Goal: Task Accomplishment & Management: Use online tool/utility

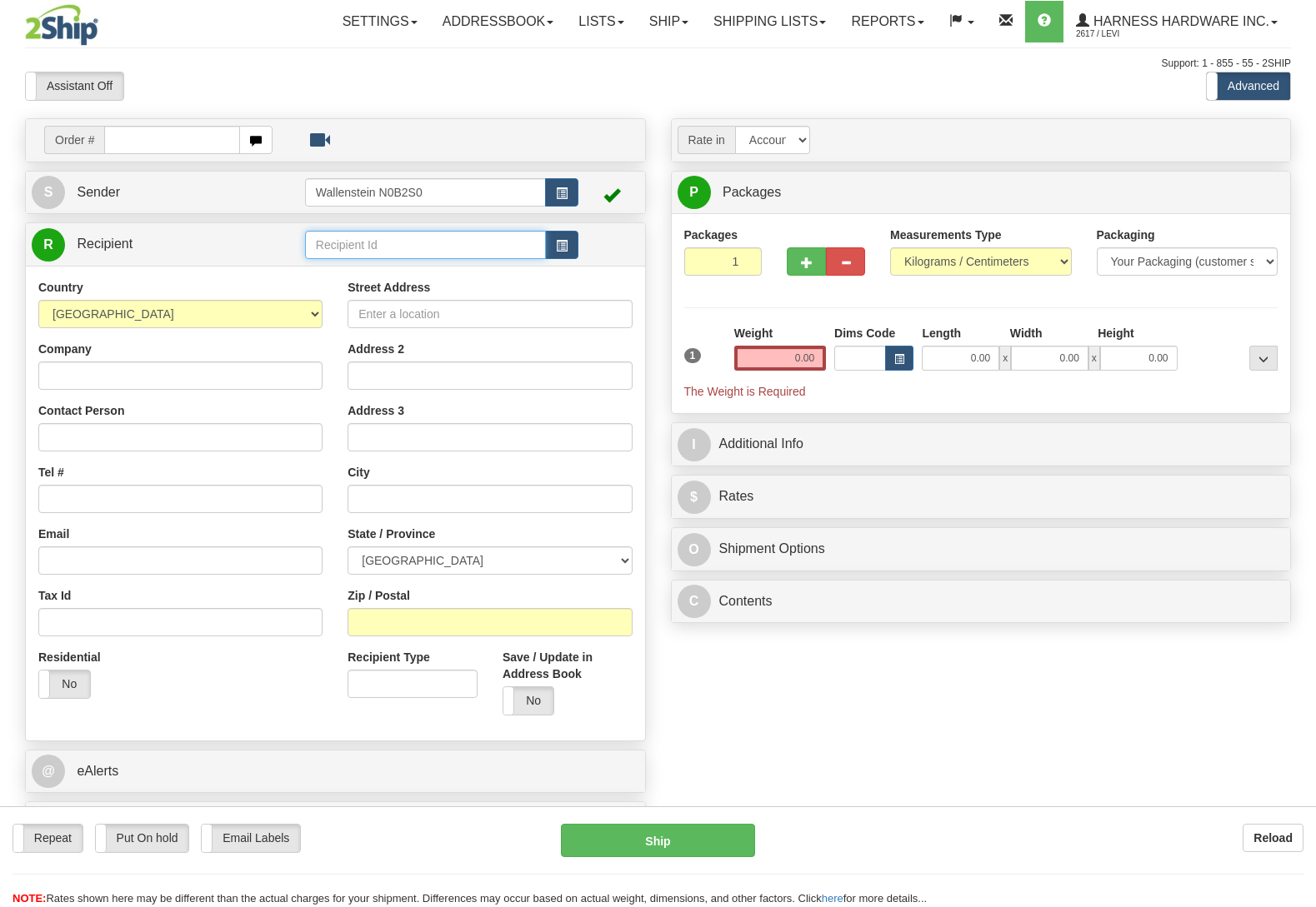
click at [366, 238] on input "text" at bounding box center [425, 245] width 241 height 28
type input "trohi"
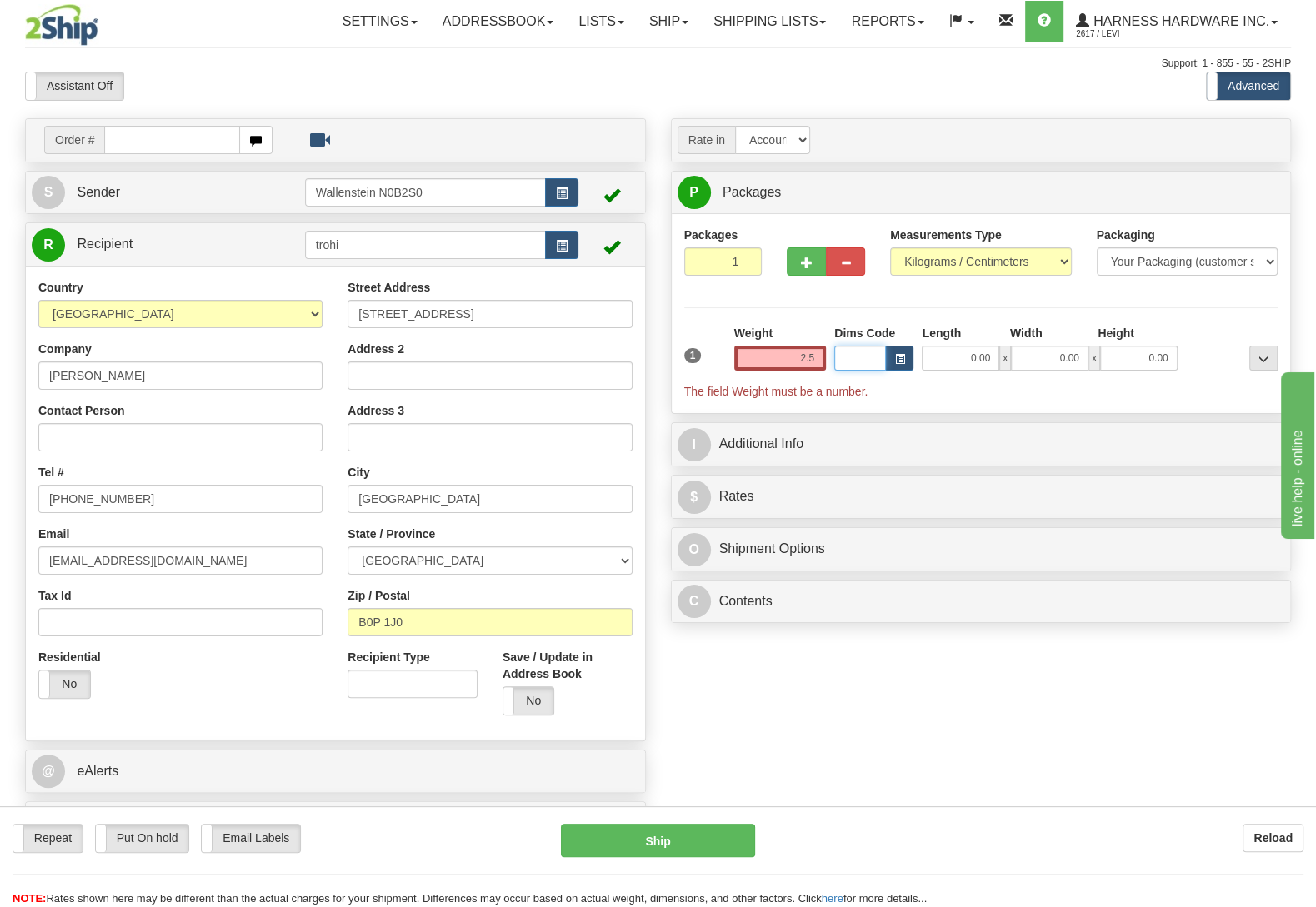
type input "2.50"
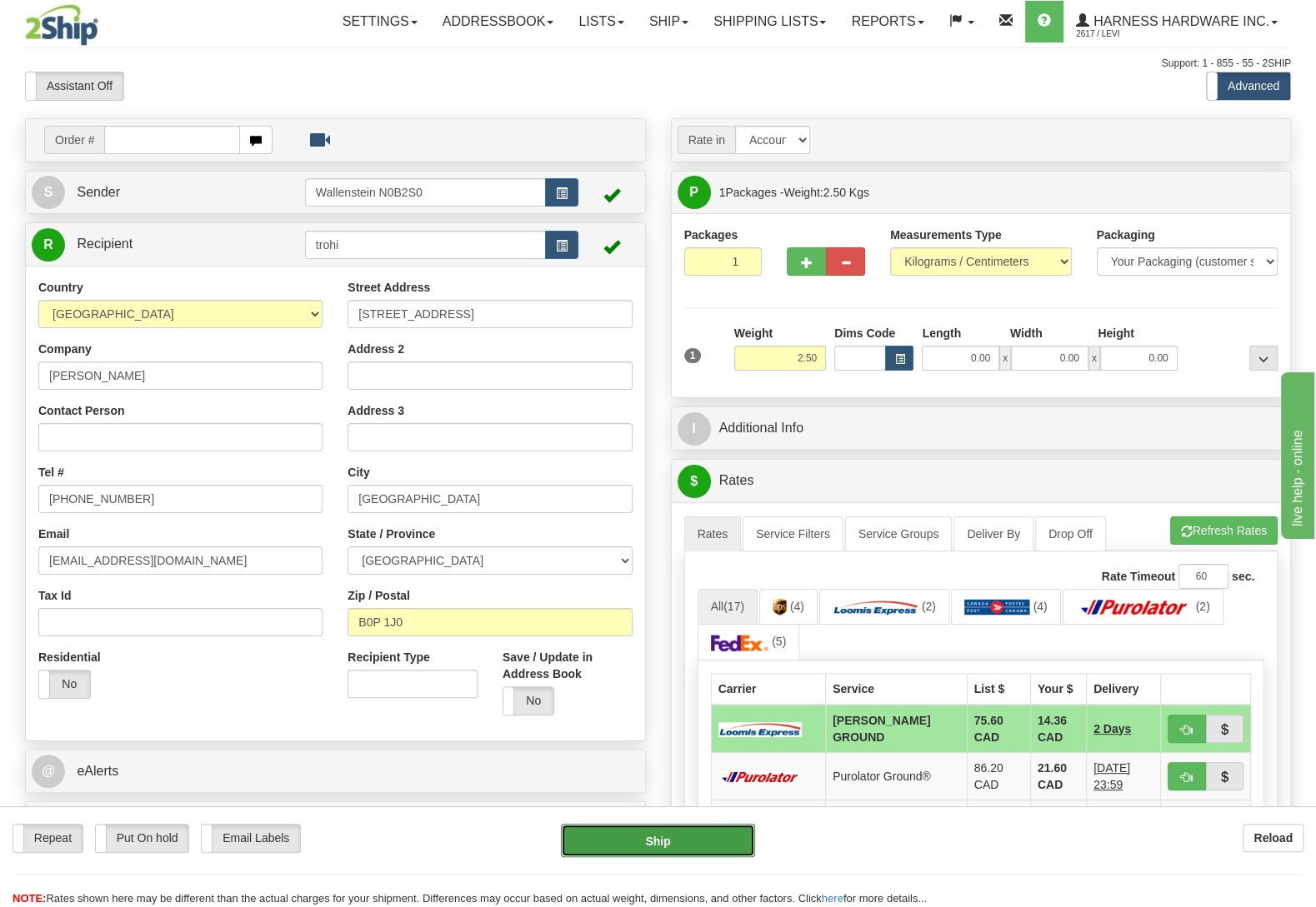
click at [647, 838] on button "Ship" at bounding box center [658, 840] width 194 height 33
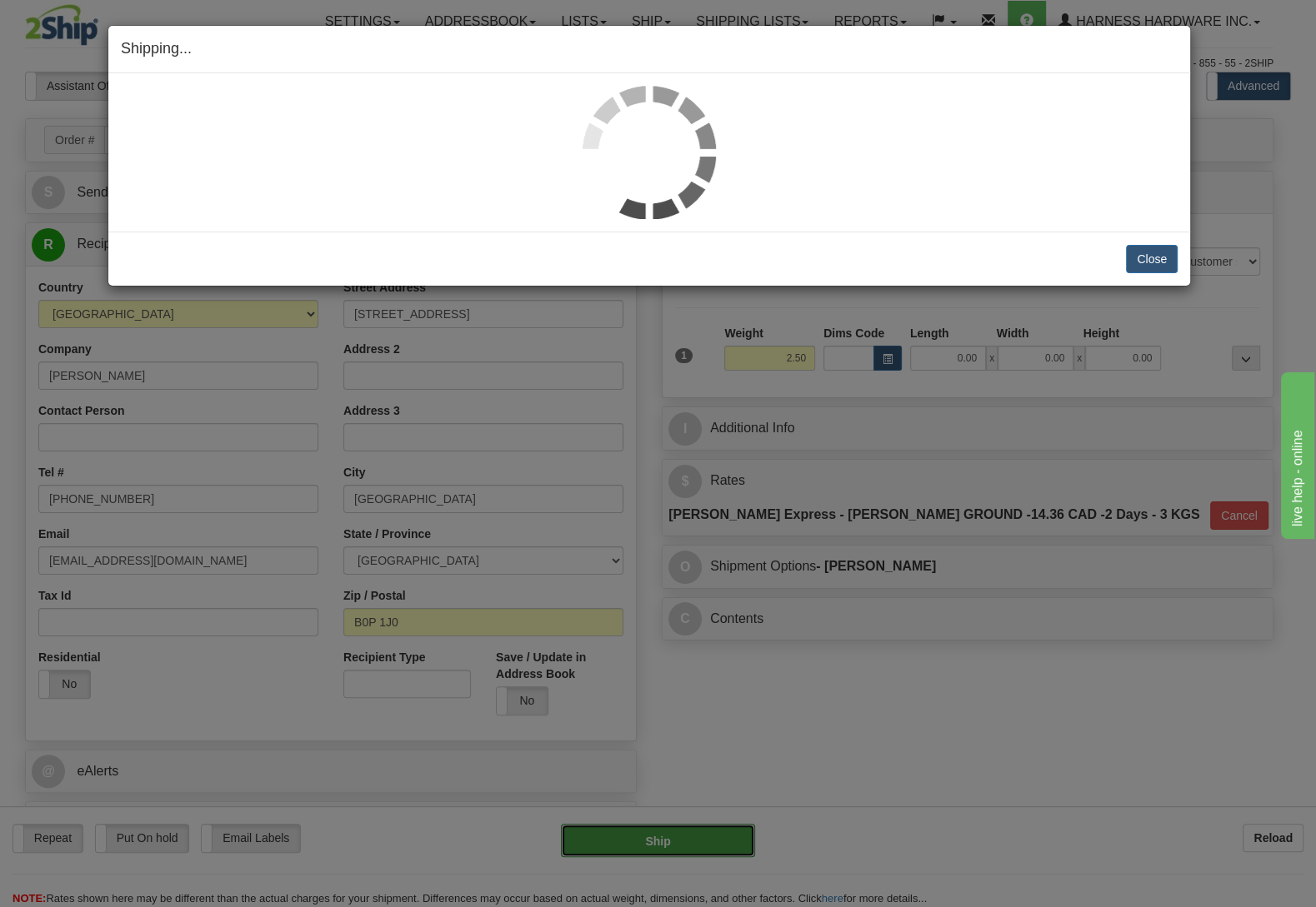
type input "DD"
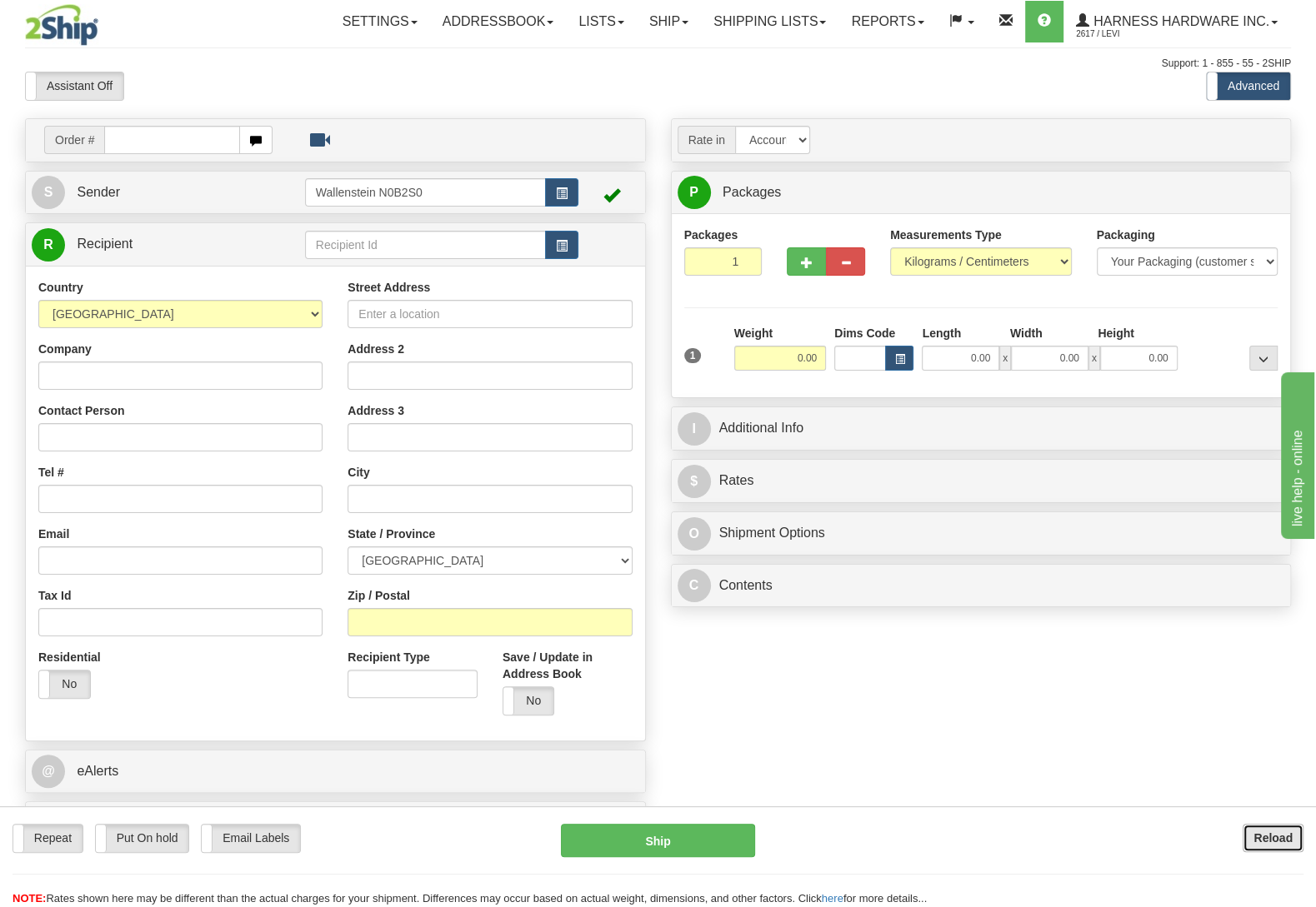
click at [1279, 837] on b "Reload" at bounding box center [1272, 838] width 39 height 13
click at [410, 247] on input "text" at bounding box center [425, 245] width 241 height 28
click at [410, 246] on input "text" at bounding box center [425, 245] width 241 height 28
type input "s"
type input "norw"
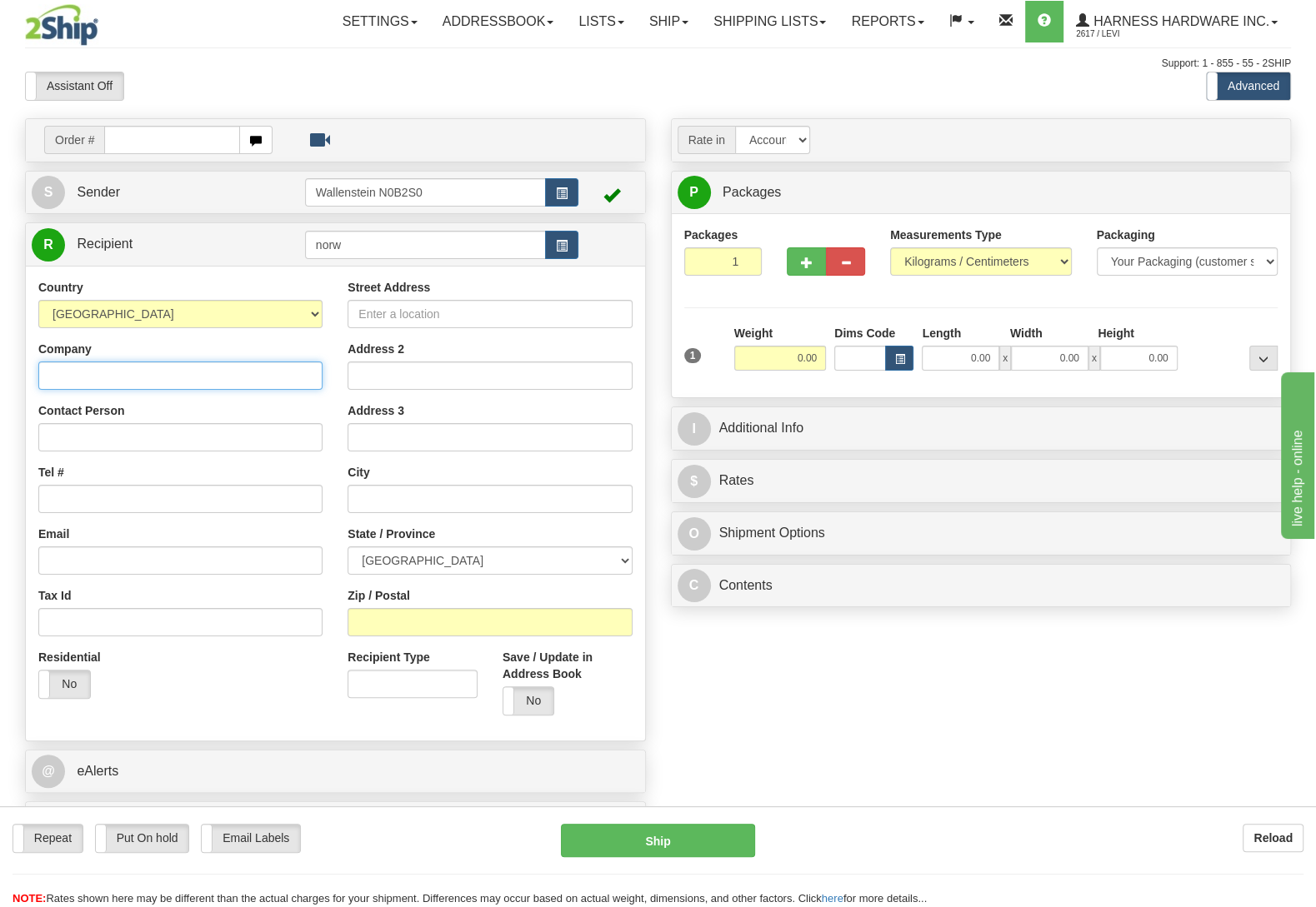
click at [250, 379] on input "Company" at bounding box center [181, 375] width 284 height 28
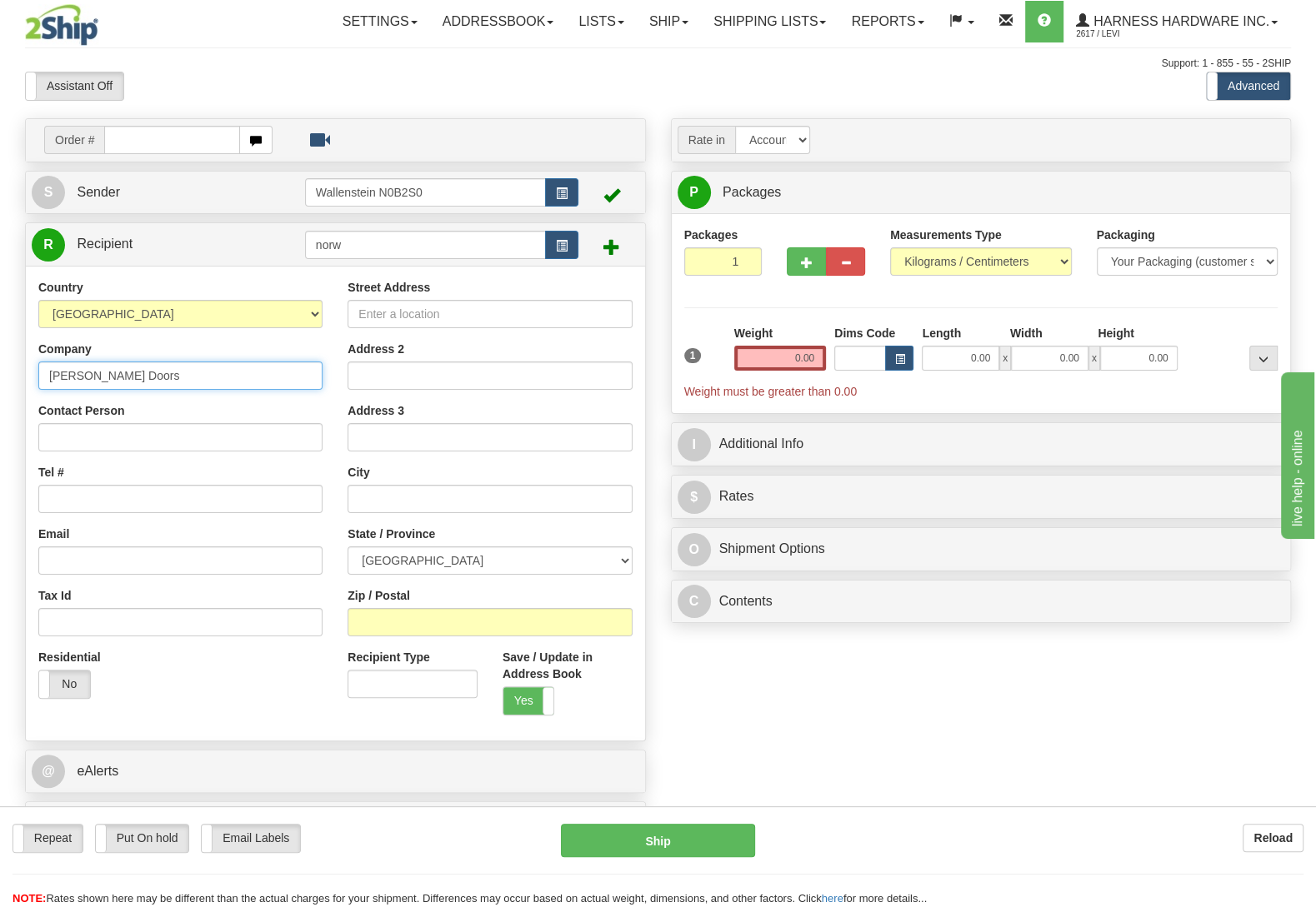
type input "Northway Doors"
click at [162, 440] on input "Contact Person" at bounding box center [181, 438] width 284 height 28
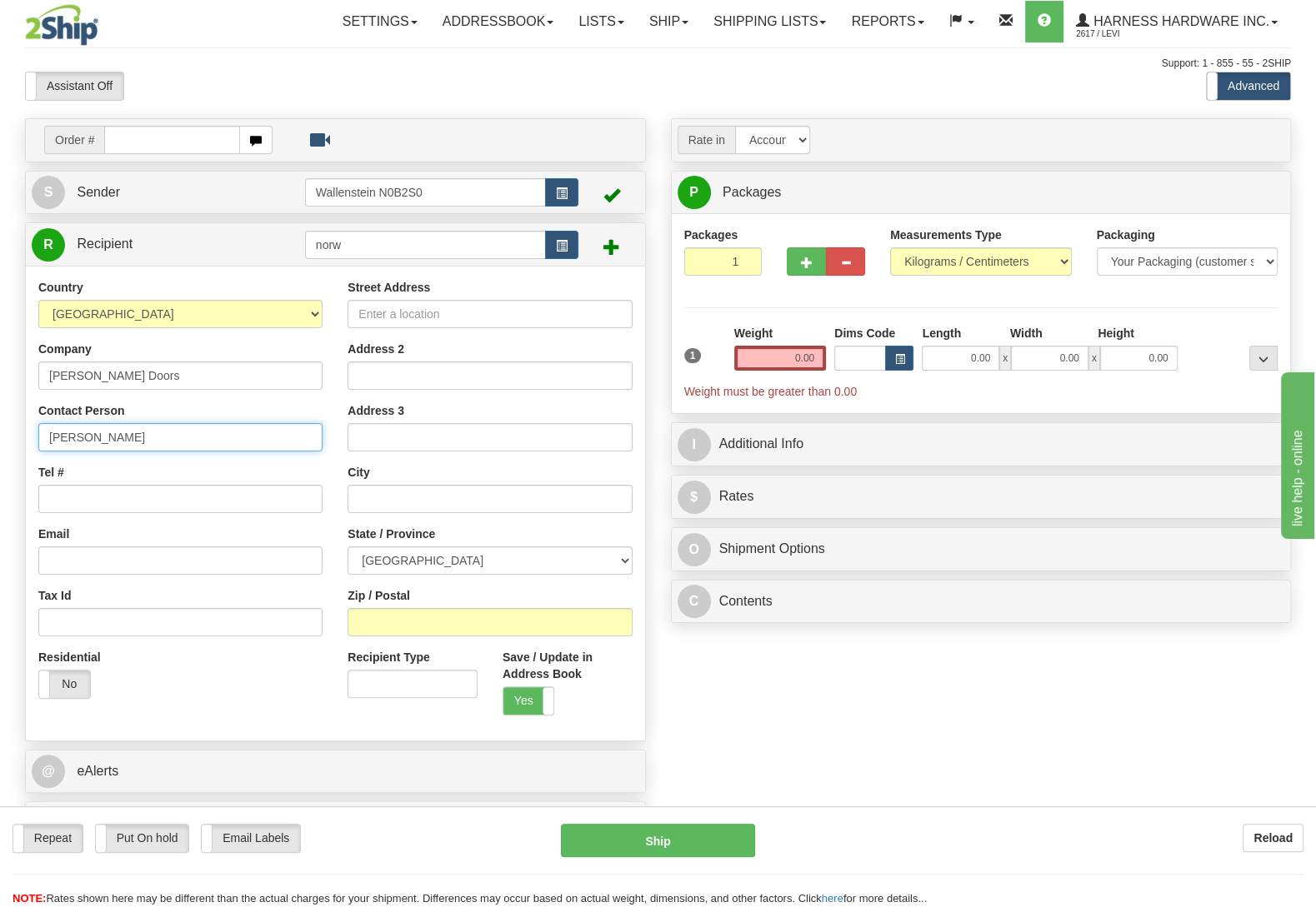
type input "Solomon"
click at [401, 633] on input "Zip / Postal" at bounding box center [489, 622] width 284 height 28
type input "N0C 1M0"
click at [683, 672] on div "Order # S Sender" at bounding box center [658, 486] width 1291 height 737
type input "SINGHAMPTON"
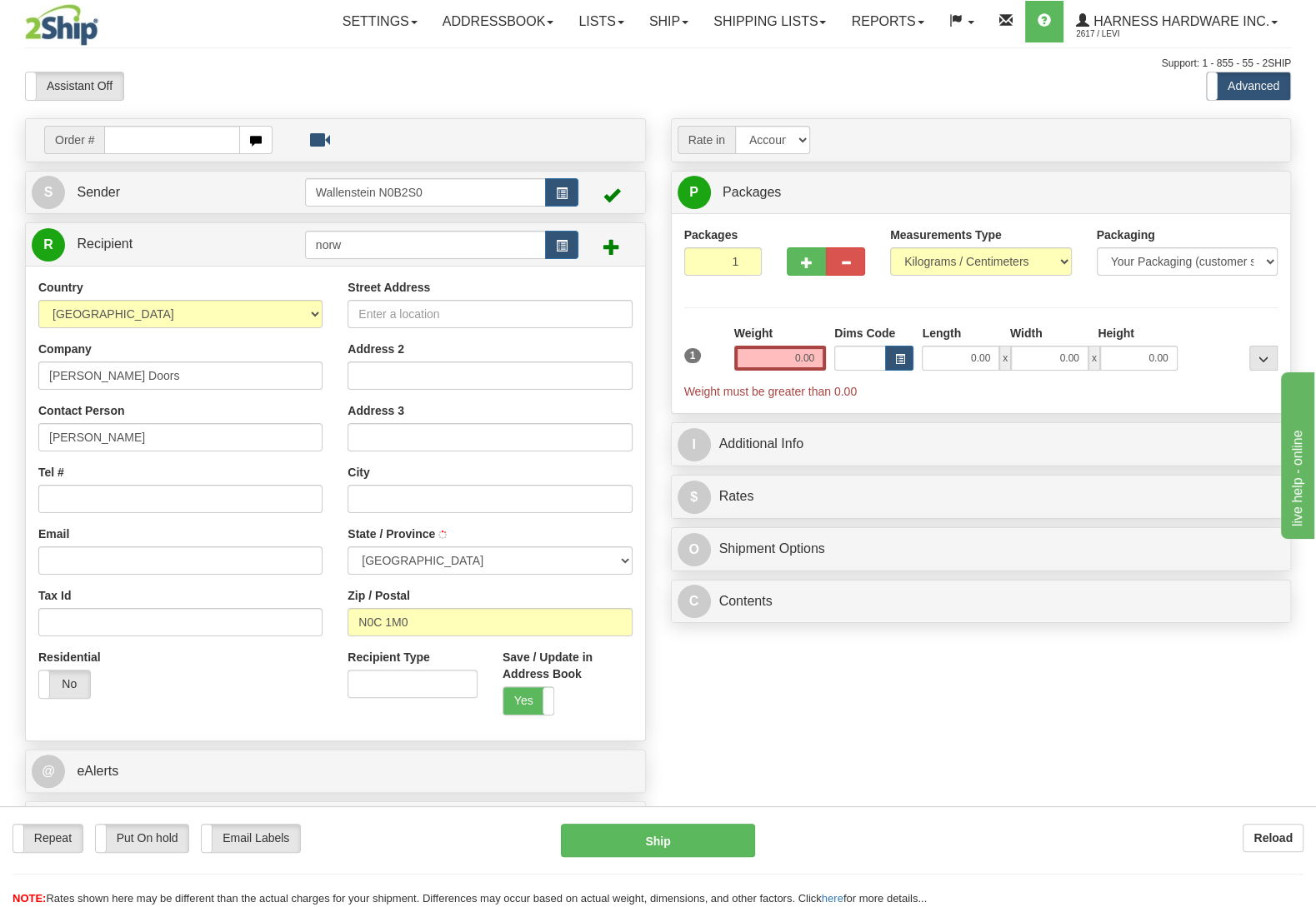
select select "ON"
click at [184, 502] on input "Tel #" at bounding box center [181, 499] width 284 height 28
type input "226 568 5804"
click at [433, 318] on input "Street Address" at bounding box center [489, 314] width 284 height 28
type input "349270 4th Con B"
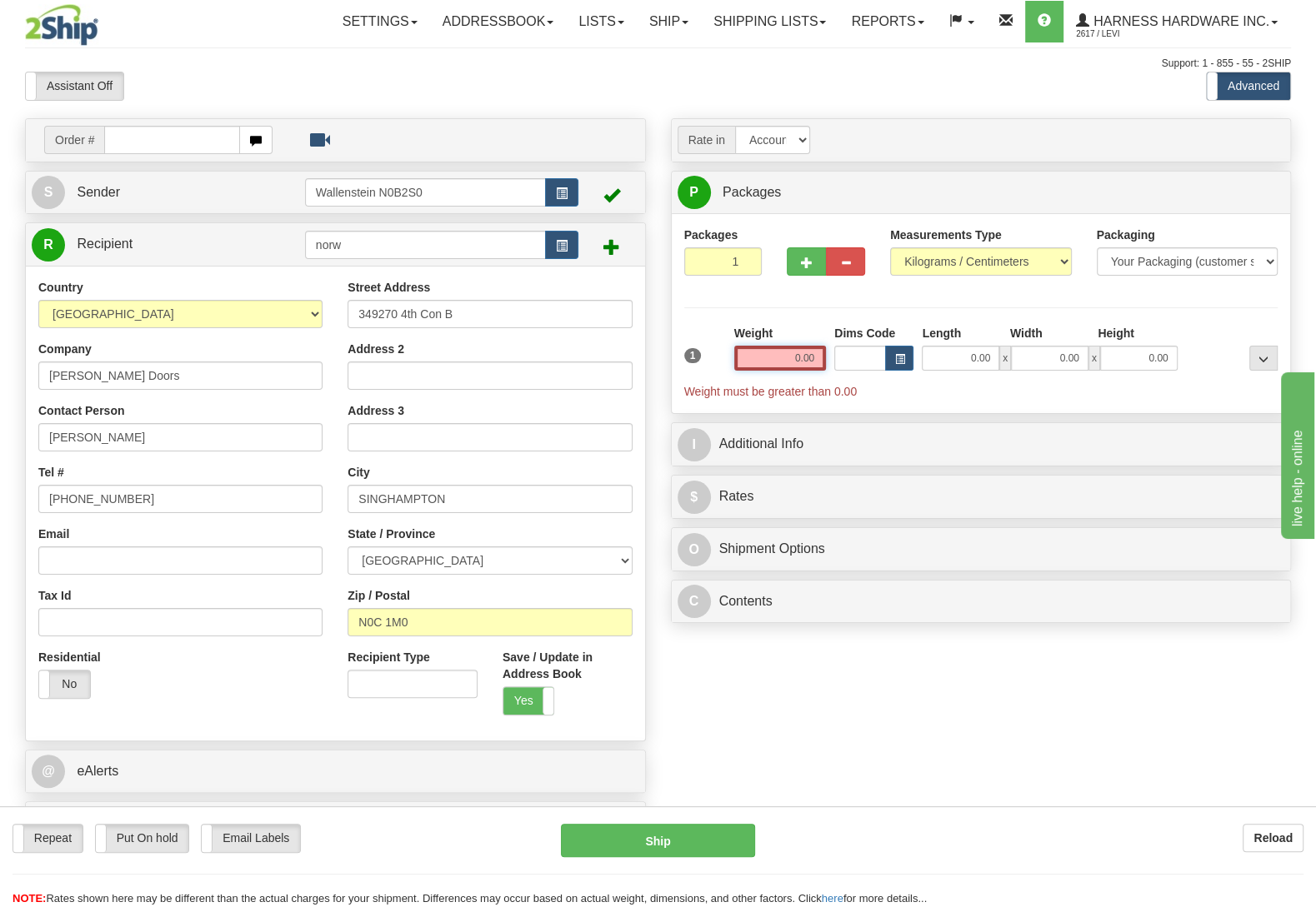
click at [781, 361] on input "0.00" at bounding box center [780, 358] width 92 height 25
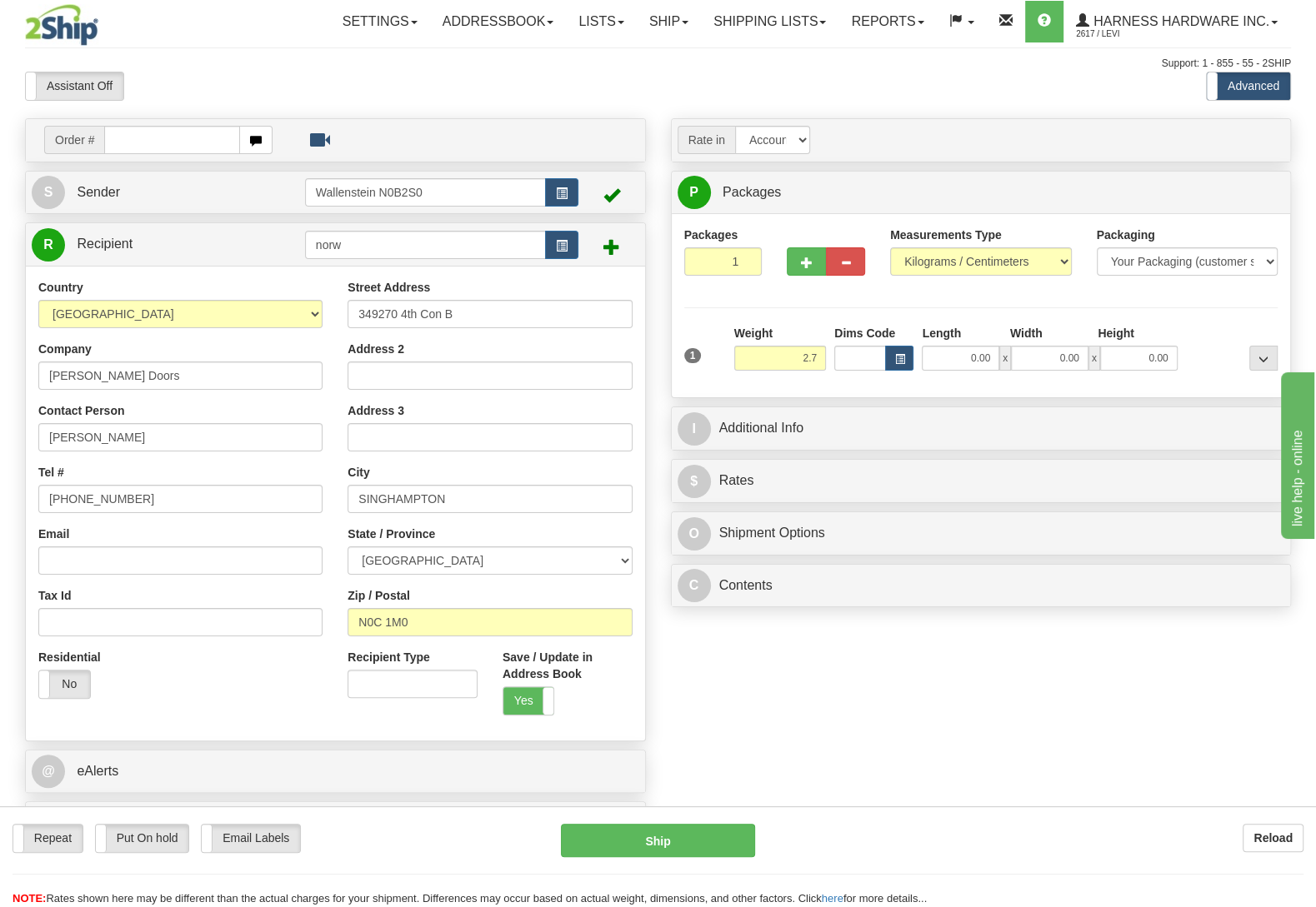
type input "2.70"
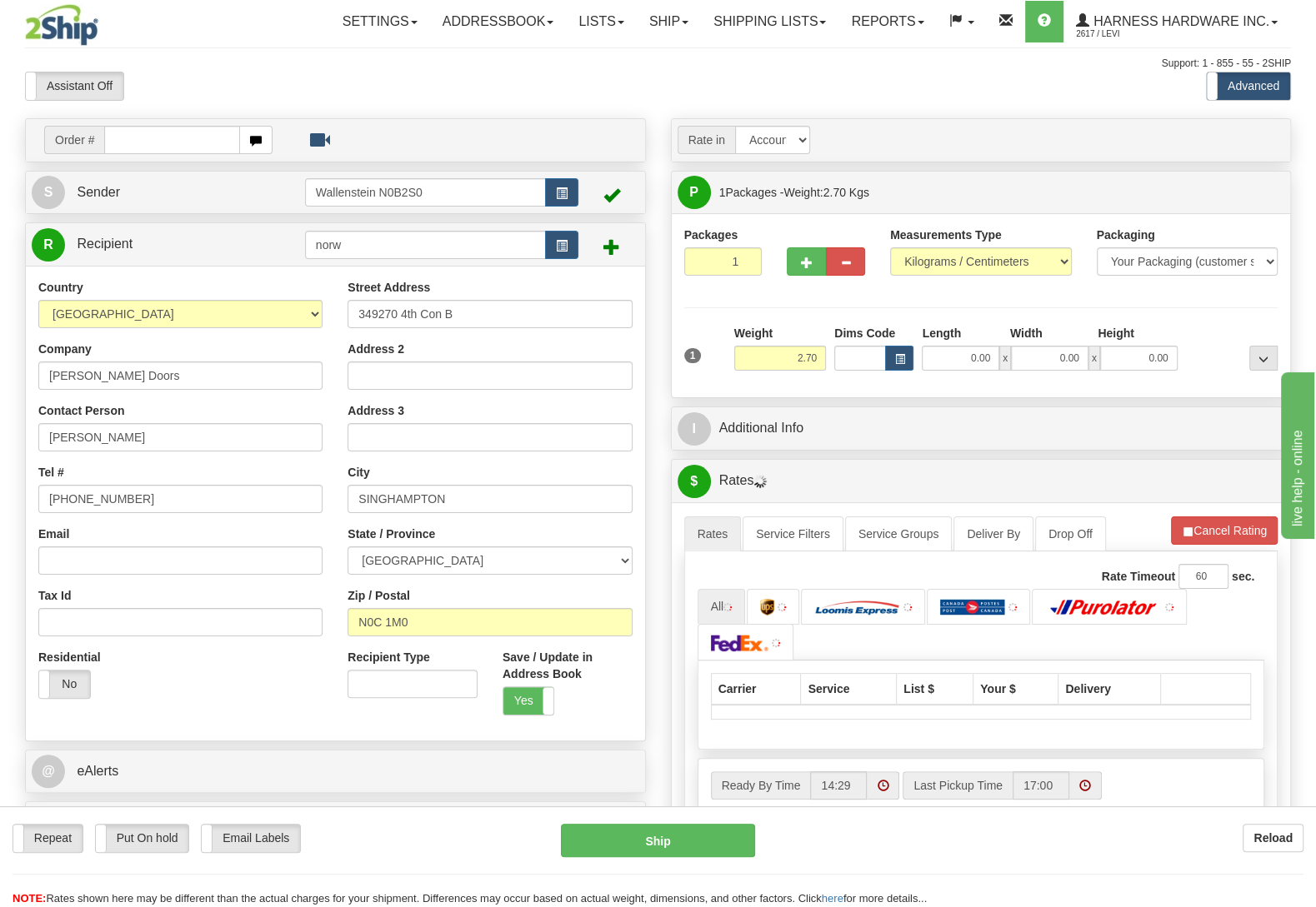
click at [1201, 328] on div at bounding box center [1232, 348] width 100 height 45
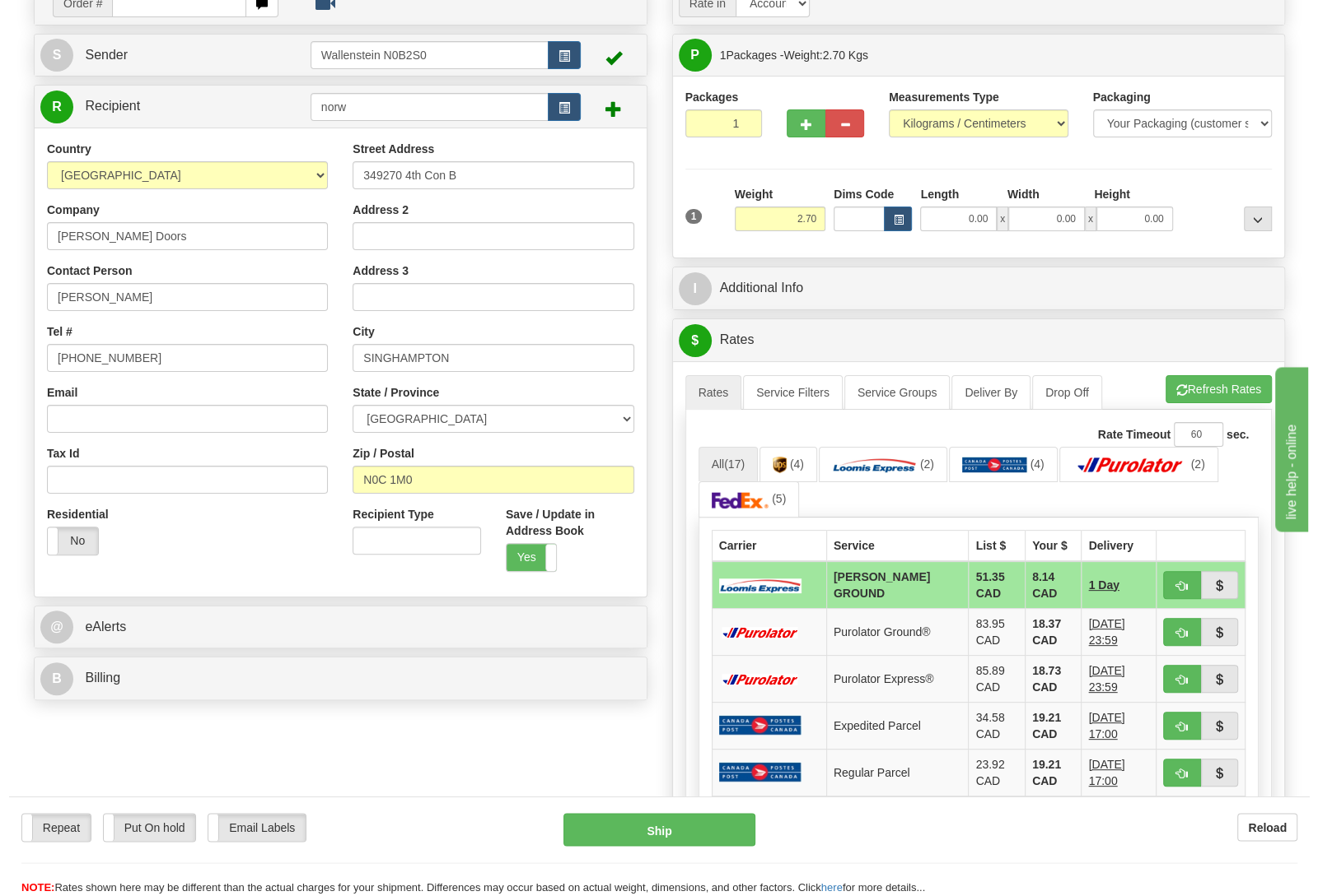
scroll to position [173, 0]
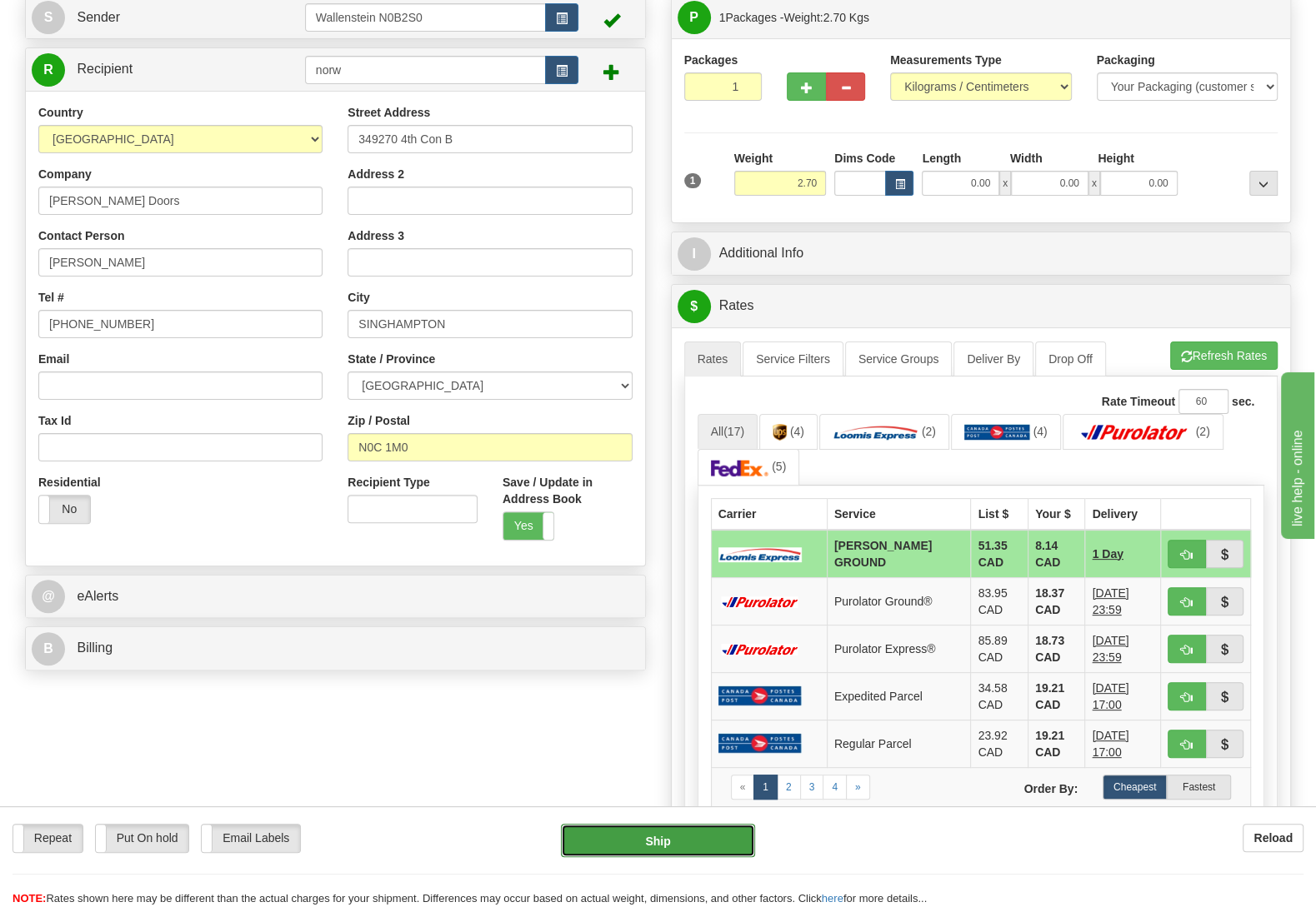
click at [680, 842] on button "Ship" at bounding box center [658, 840] width 194 height 33
type input "DD"
